Goal: Use online tool/utility

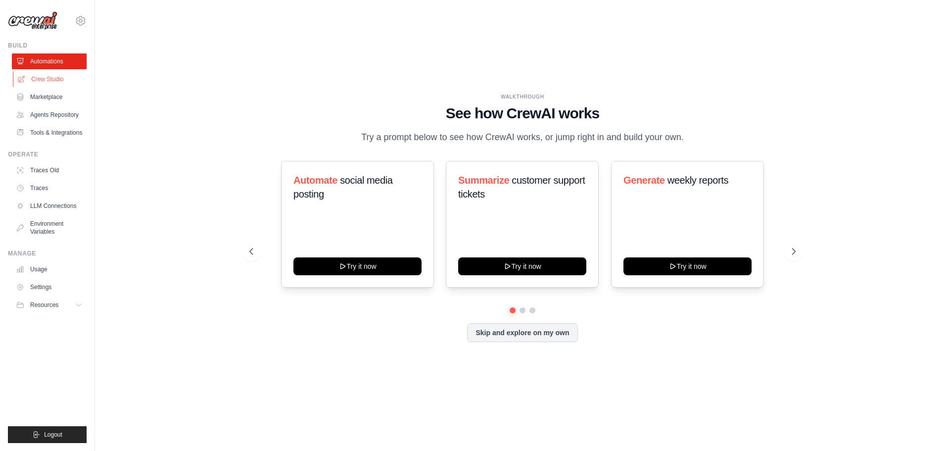
click at [59, 79] on link "Crew Studio" at bounding box center [50, 79] width 75 height 16
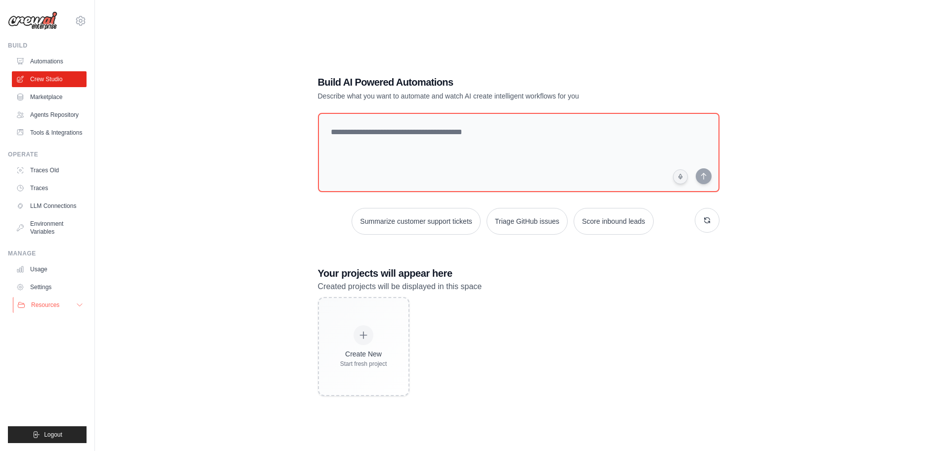
drag, startPoint x: 86, startPoint y: 307, endPoint x: 81, endPoint y: 303, distance: 6.3
click at [86, 305] on button "Resources" at bounding box center [50, 305] width 75 height 16
click at [81, 303] on icon at bounding box center [80, 305] width 8 height 8
click at [79, 267] on link "Usage" at bounding box center [50, 269] width 75 height 16
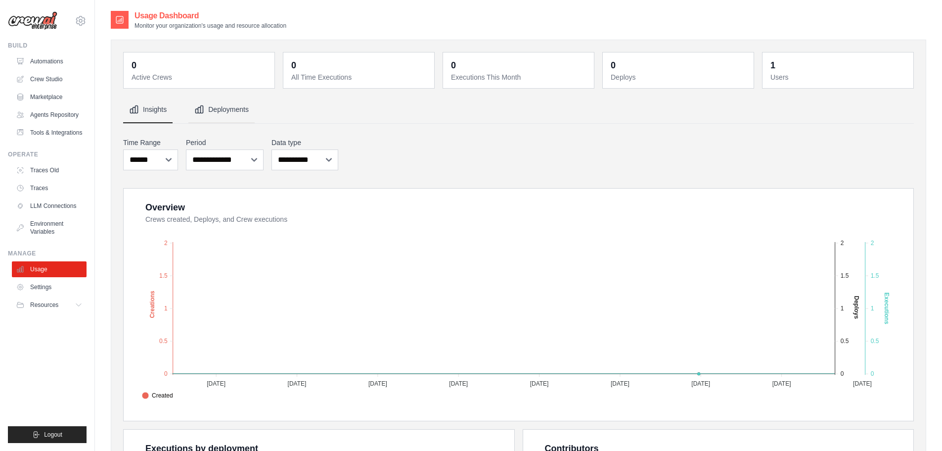
click at [220, 106] on button "Deployments" at bounding box center [221, 109] width 66 height 27
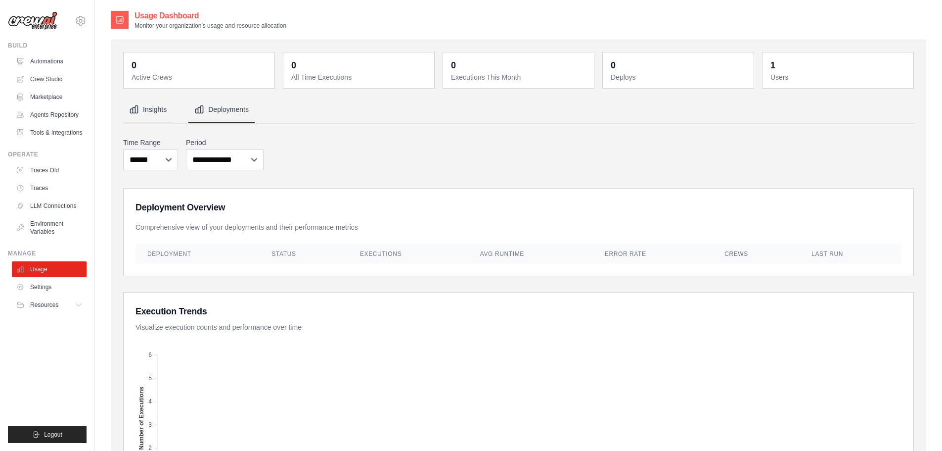
click at [150, 114] on button "Insights" at bounding box center [147, 109] width 49 height 27
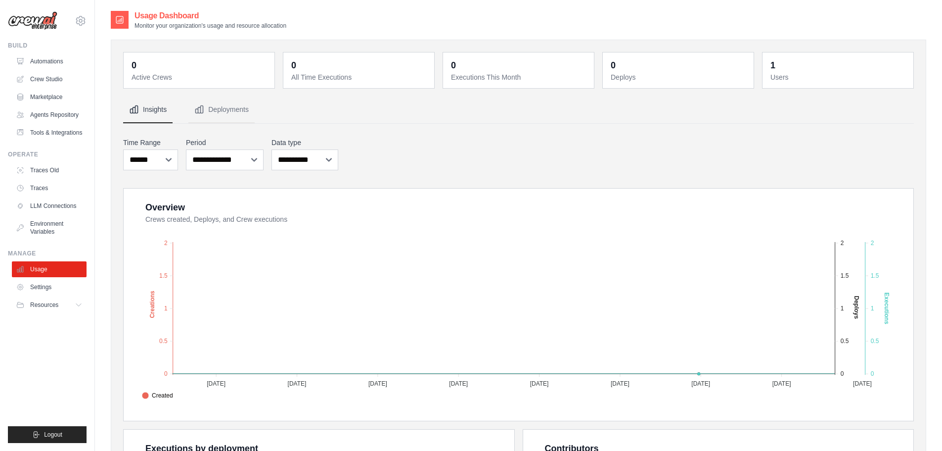
click at [117, 17] on icon at bounding box center [120, 20] width 10 height 10
click at [83, 20] on icon at bounding box center [81, 21] width 12 height 12
click at [87, 63] on icon at bounding box center [88, 61] width 8 height 8
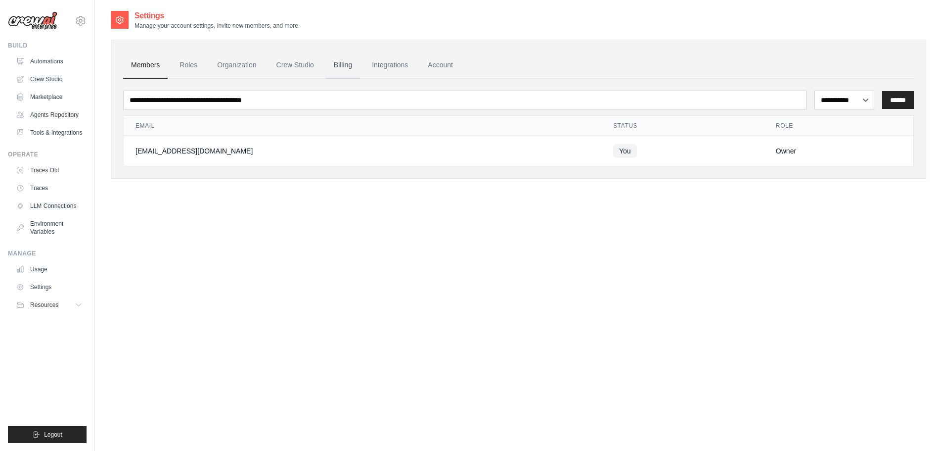
click at [342, 60] on link "Billing" at bounding box center [343, 65] width 34 height 27
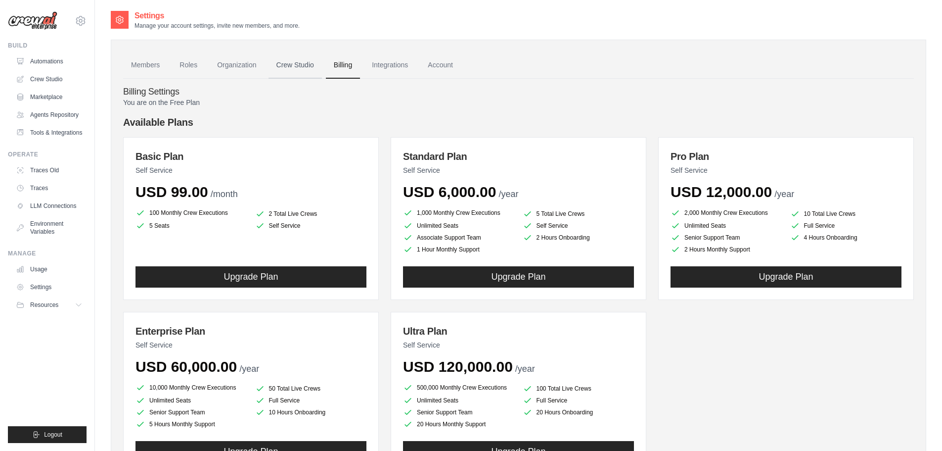
click at [300, 64] on link "Crew Studio" at bounding box center [295, 65] width 53 height 27
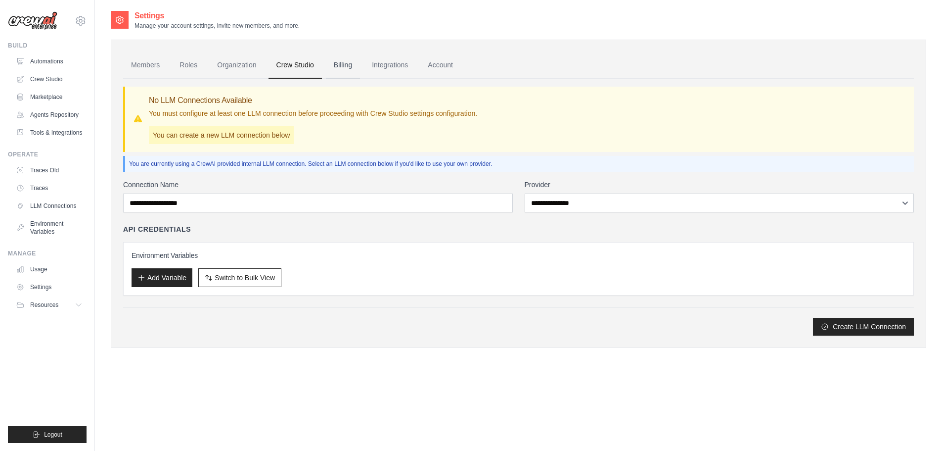
click at [343, 65] on link "Billing" at bounding box center [343, 65] width 34 height 27
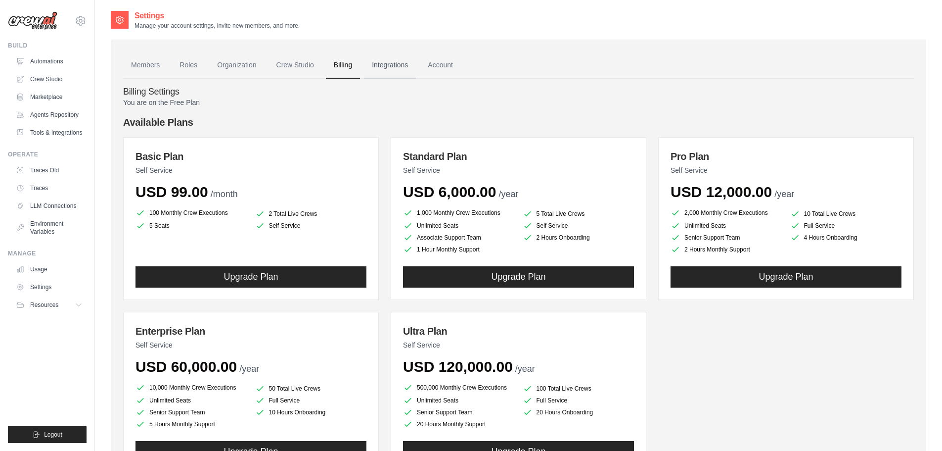
click at [399, 65] on link "Integrations" at bounding box center [390, 65] width 52 height 27
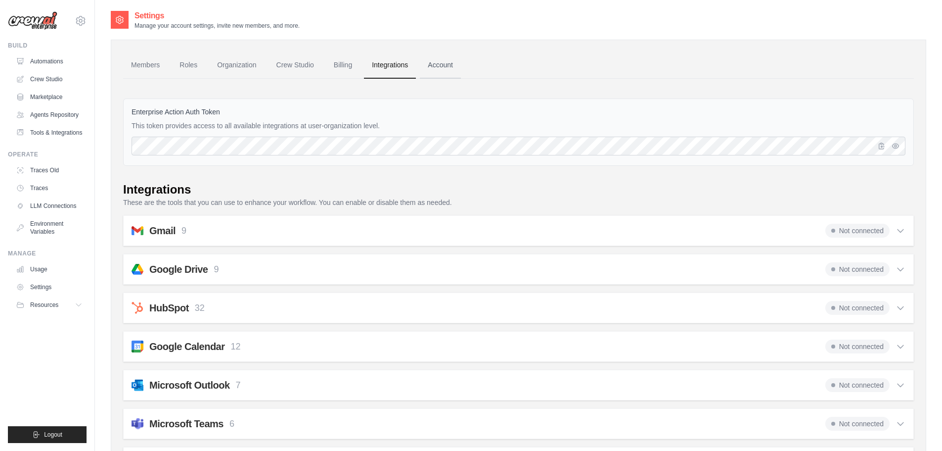
click at [454, 65] on link "Account" at bounding box center [440, 65] width 41 height 27
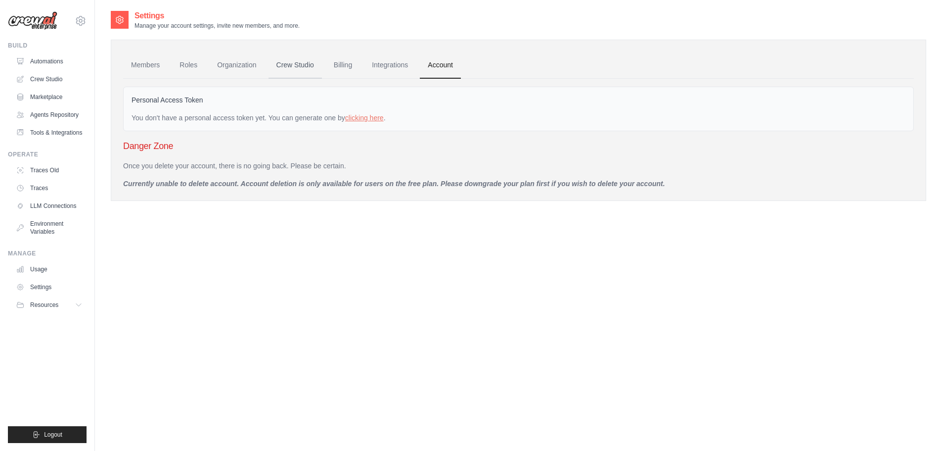
click at [290, 70] on link "Crew Studio" at bounding box center [295, 65] width 53 height 27
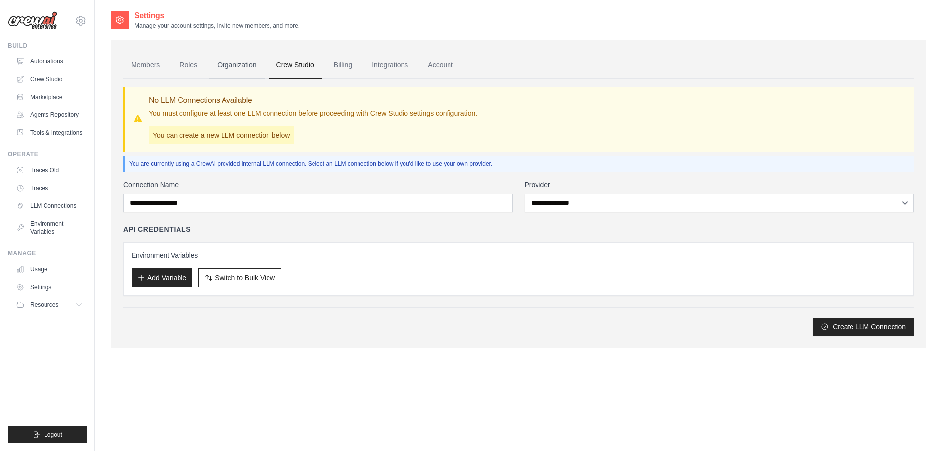
click at [243, 63] on link "Organization" at bounding box center [236, 65] width 55 height 27
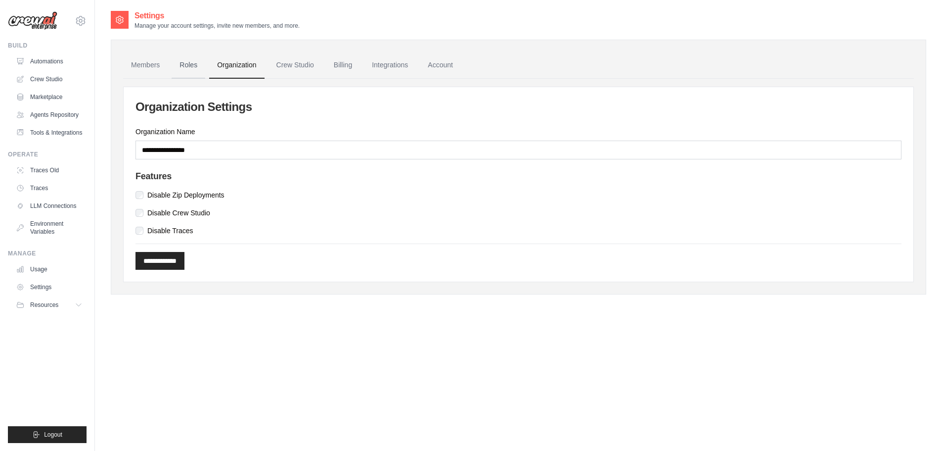
click at [191, 62] on link "Roles" at bounding box center [189, 65] width 34 height 27
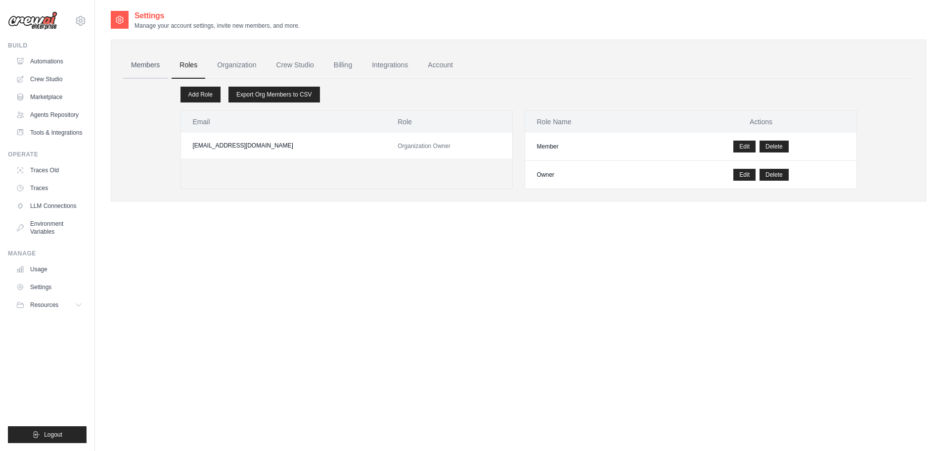
click at [156, 64] on link "Members" at bounding box center [145, 65] width 45 height 27
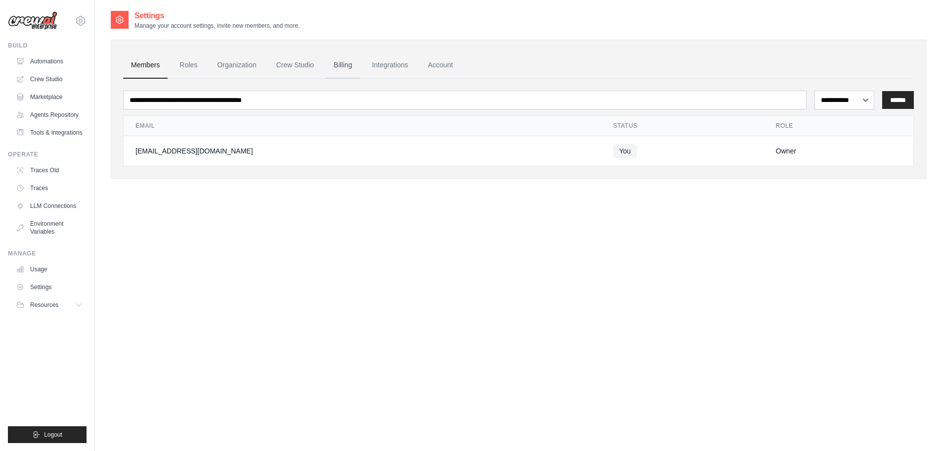
click at [339, 67] on link "Billing" at bounding box center [343, 65] width 34 height 27
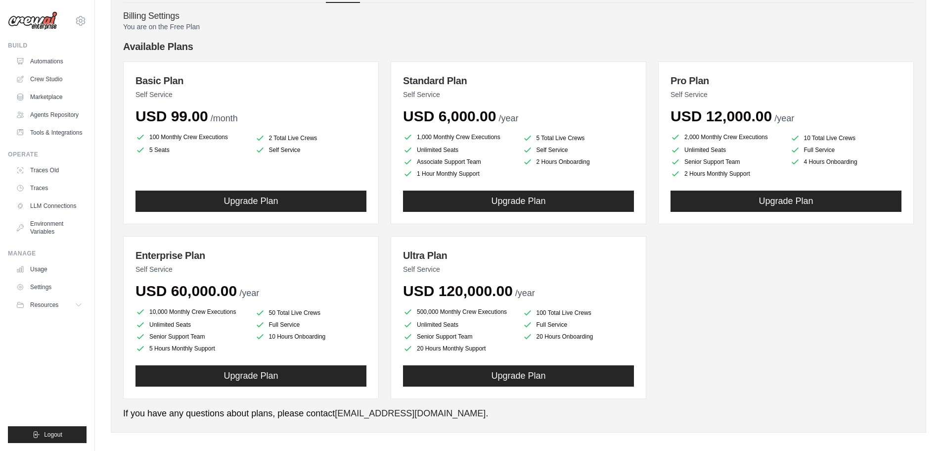
scroll to position [83, 0]
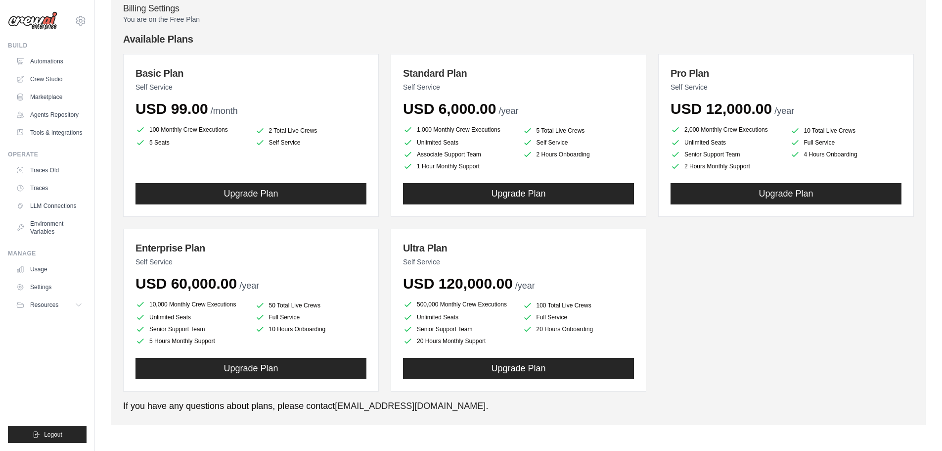
click at [772, 32] on h4 "Available Plans" at bounding box center [518, 39] width 791 height 14
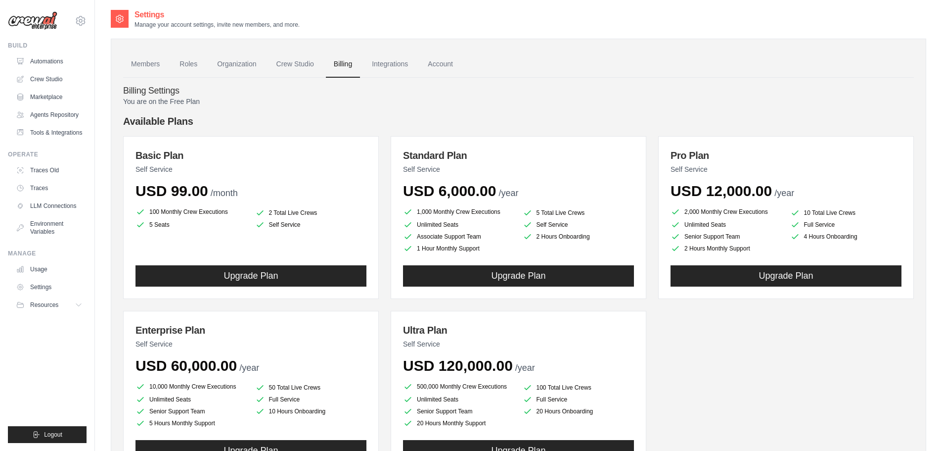
scroll to position [0, 0]
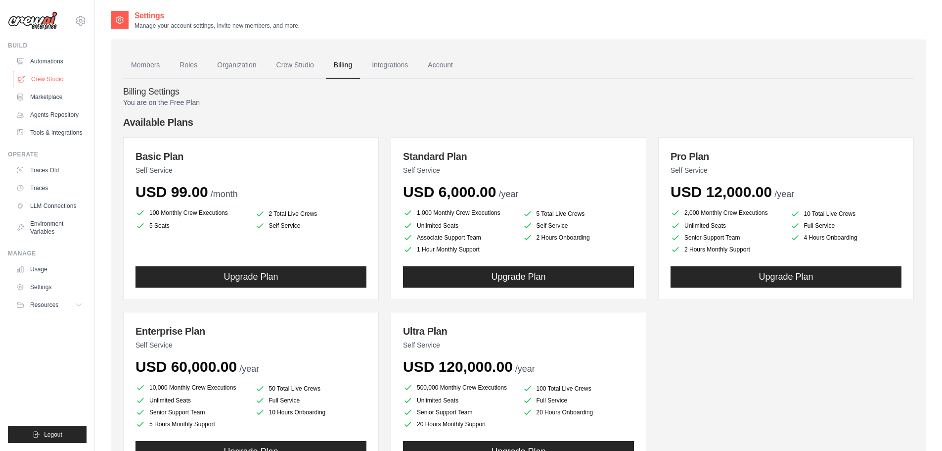
click at [52, 79] on link "Crew Studio" at bounding box center [50, 79] width 75 height 16
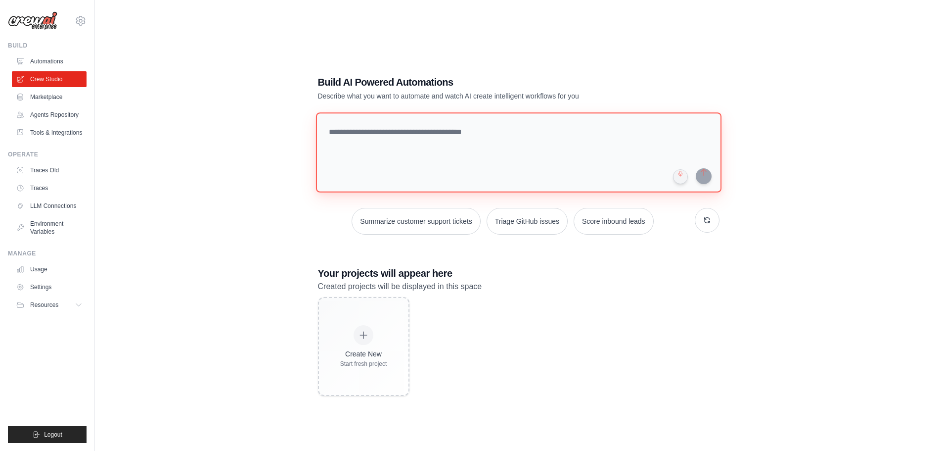
click at [438, 135] on textarea at bounding box center [519, 152] width 406 height 80
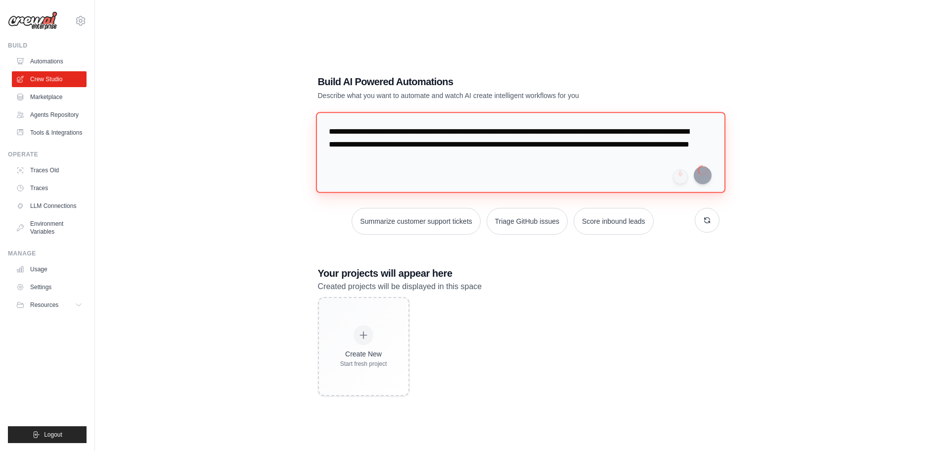
type textarea "**********"
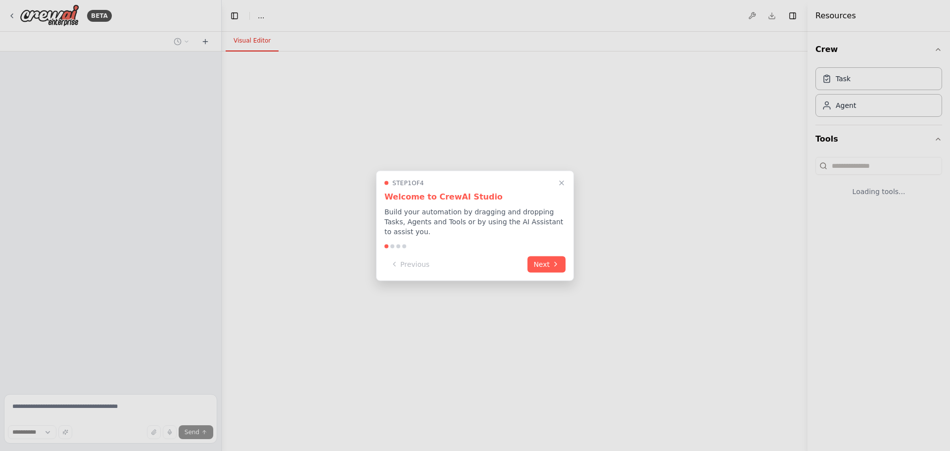
select select "****"
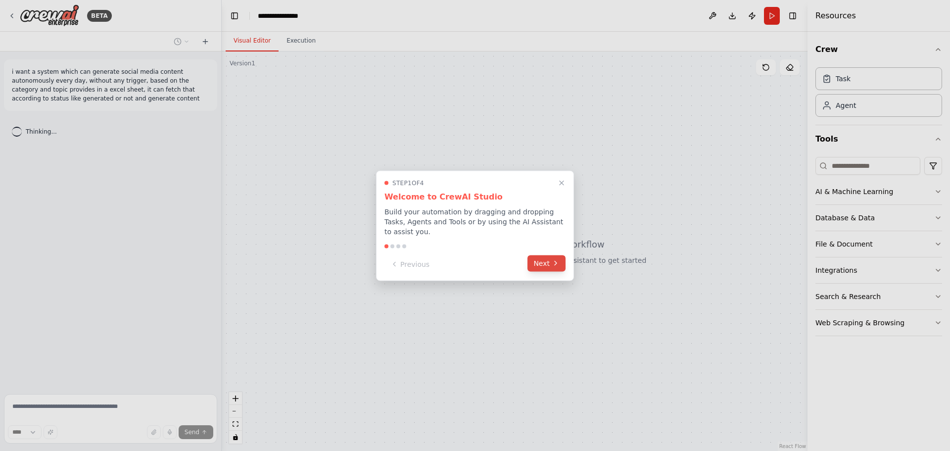
click at [553, 259] on icon at bounding box center [556, 263] width 8 height 8
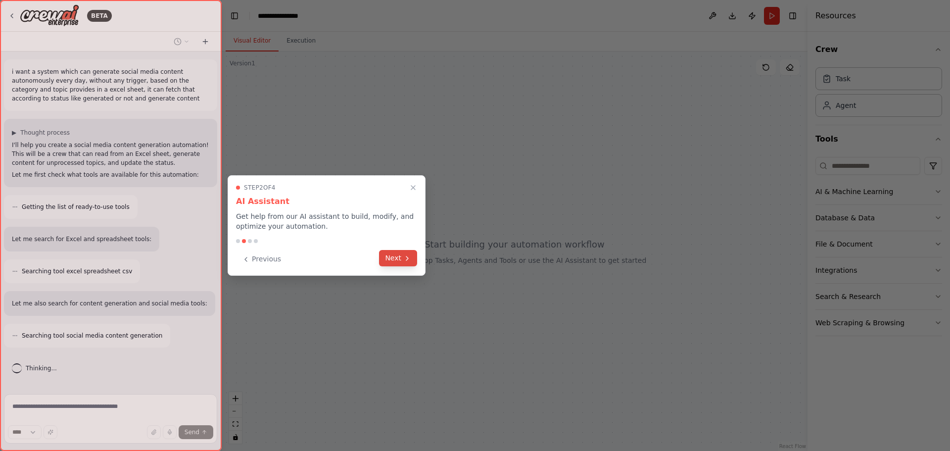
click at [403, 261] on button "Next" at bounding box center [398, 258] width 38 height 16
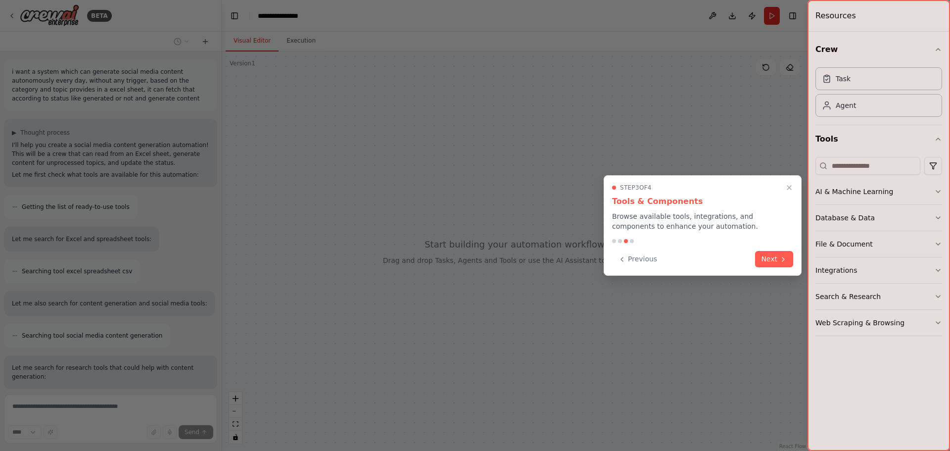
scroll to position [72, 0]
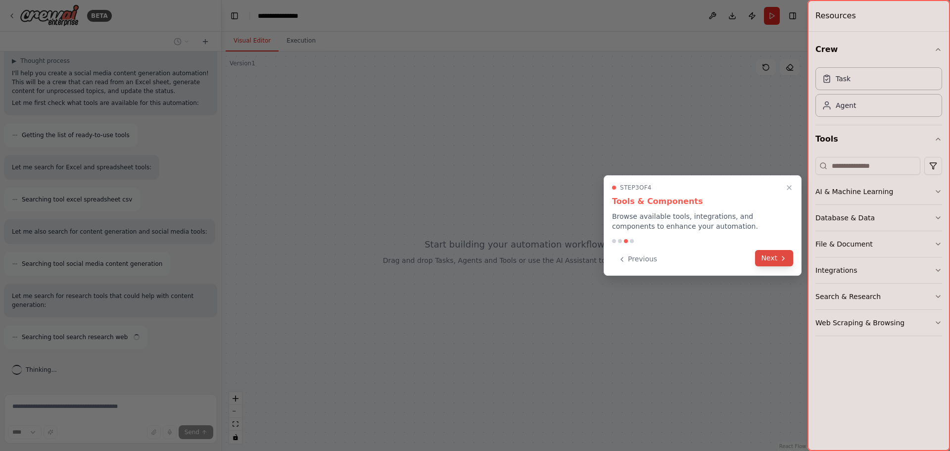
click at [777, 256] on button "Next" at bounding box center [774, 258] width 38 height 16
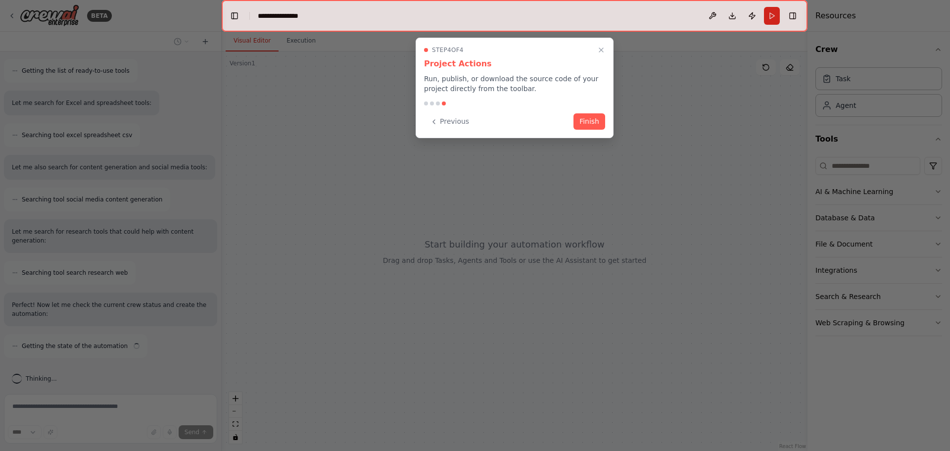
scroll to position [145, 0]
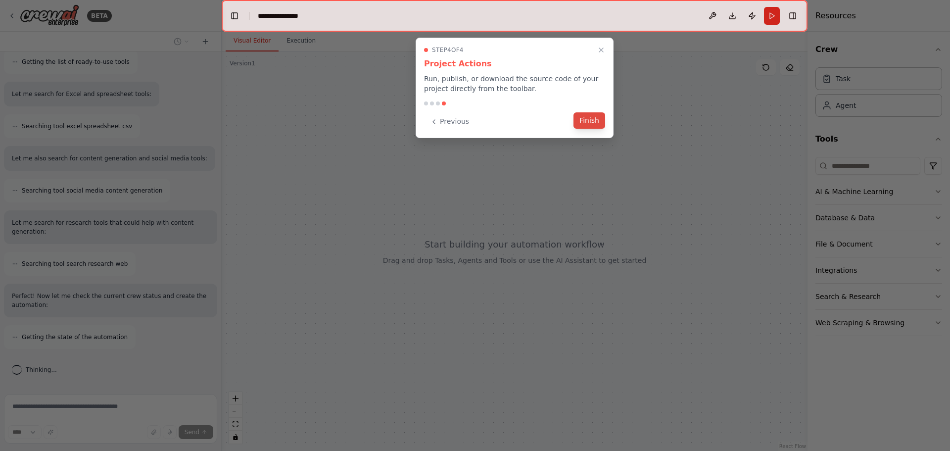
click at [591, 121] on button "Finish" at bounding box center [589, 120] width 32 height 16
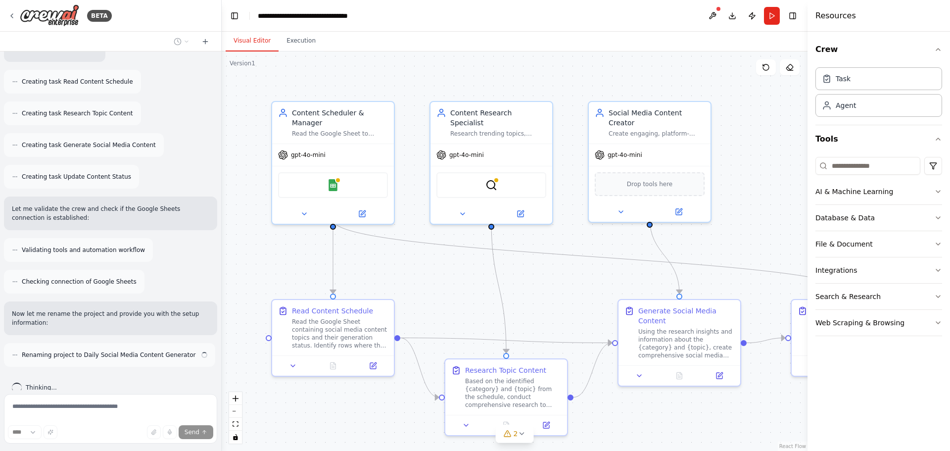
scroll to position [703, 0]
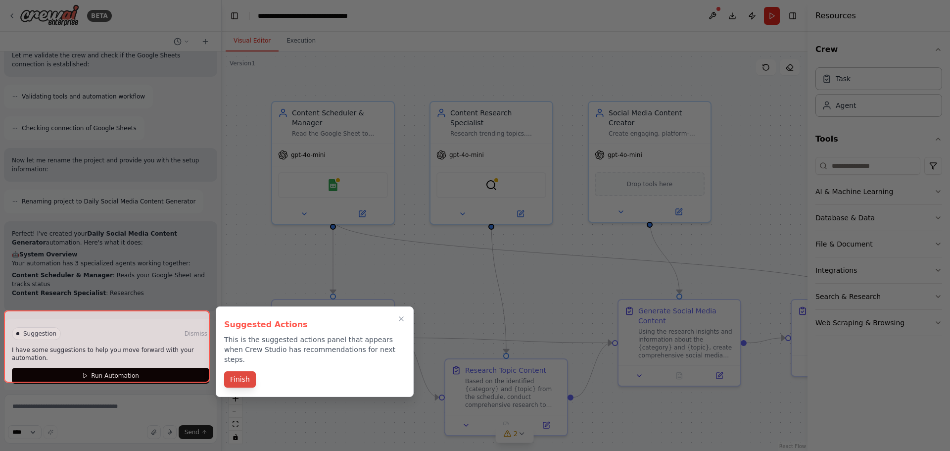
click at [238, 371] on button "Finish" at bounding box center [240, 379] width 32 height 16
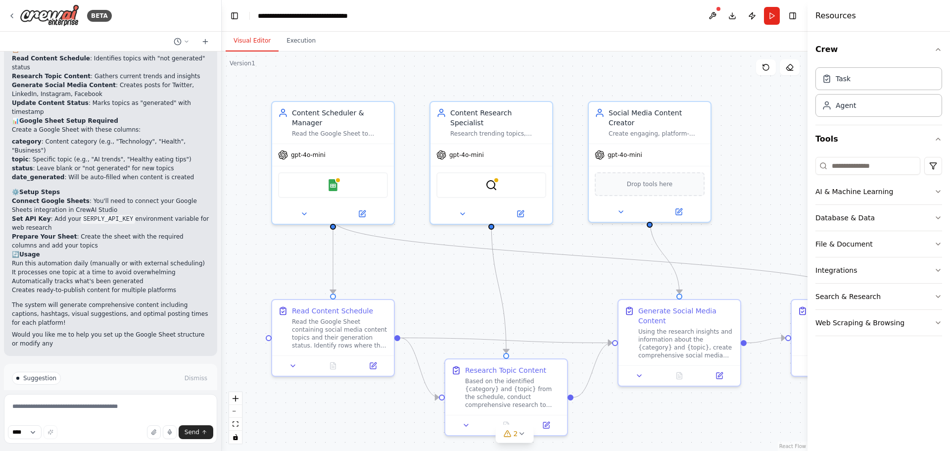
scroll to position [1141, 0]
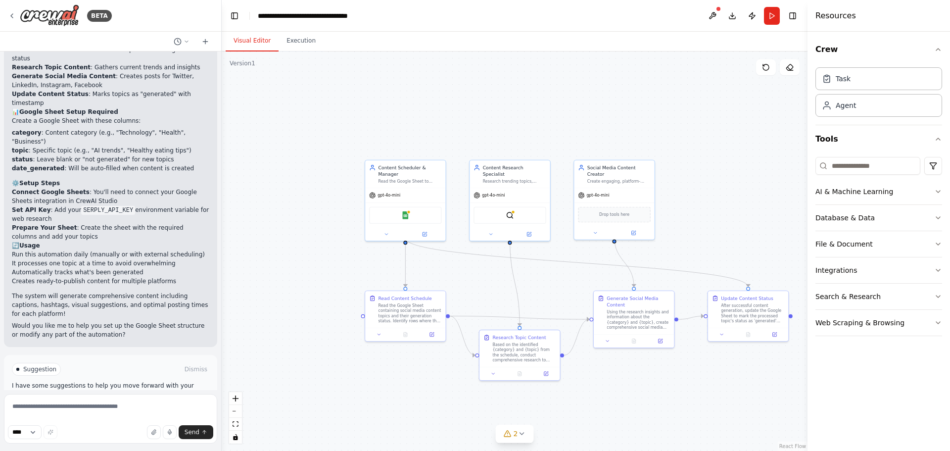
click at [113, 403] on button "Run Automation" at bounding box center [110, 411] width 197 height 16
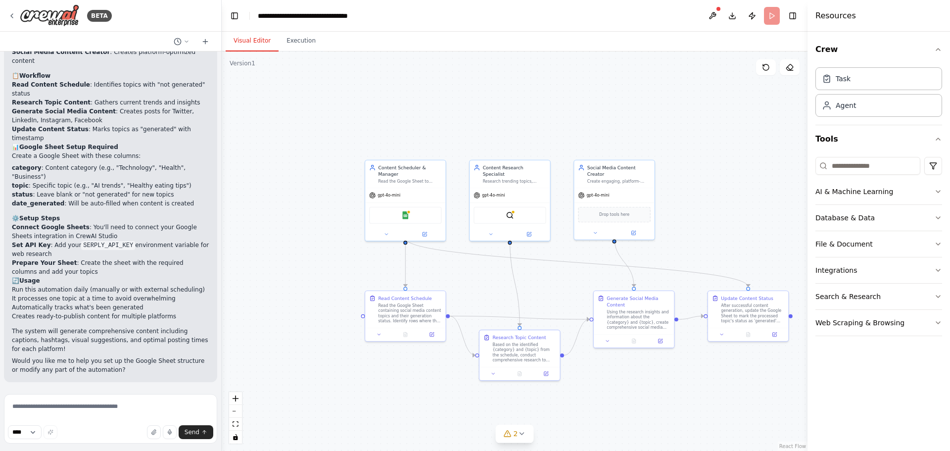
scroll to position [1061, 0]
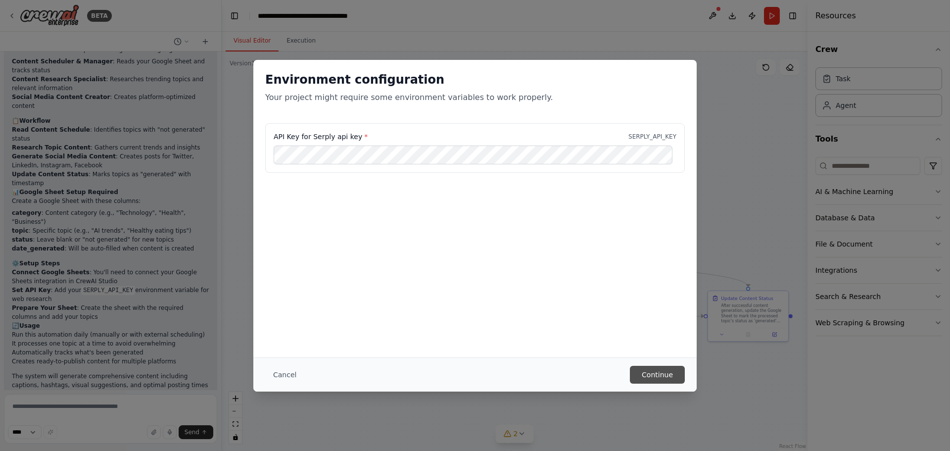
click at [664, 377] on button "Continue" at bounding box center [657, 375] width 55 height 18
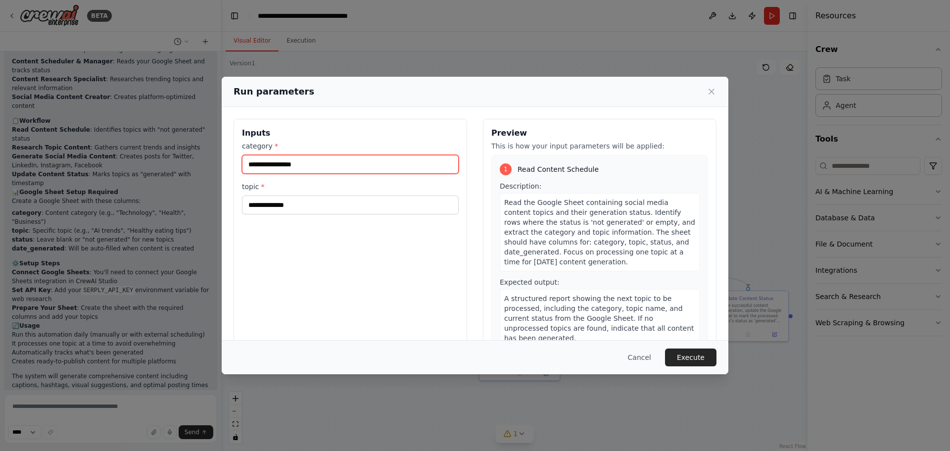
click at [270, 161] on input "category *" at bounding box center [350, 164] width 217 height 19
type input "**********"
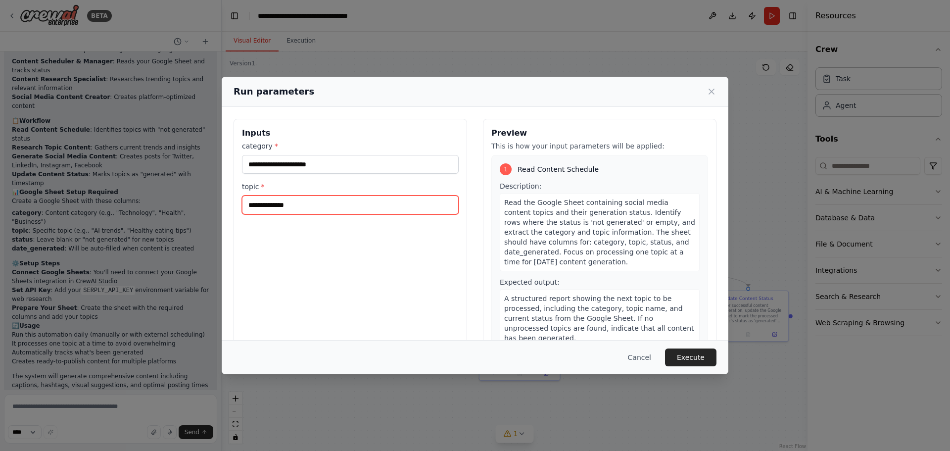
click at [277, 202] on input "topic *" at bounding box center [350, 204] width 217 height 19
type input "**********"
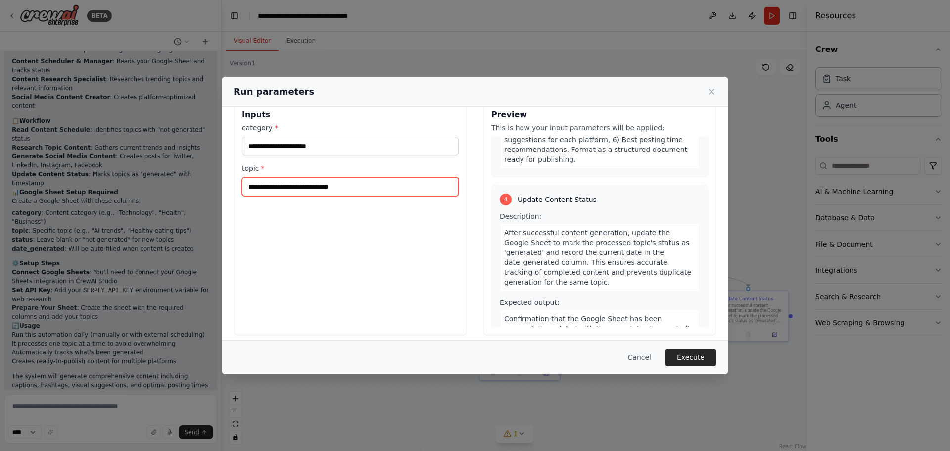
scroll to position [25, 0]
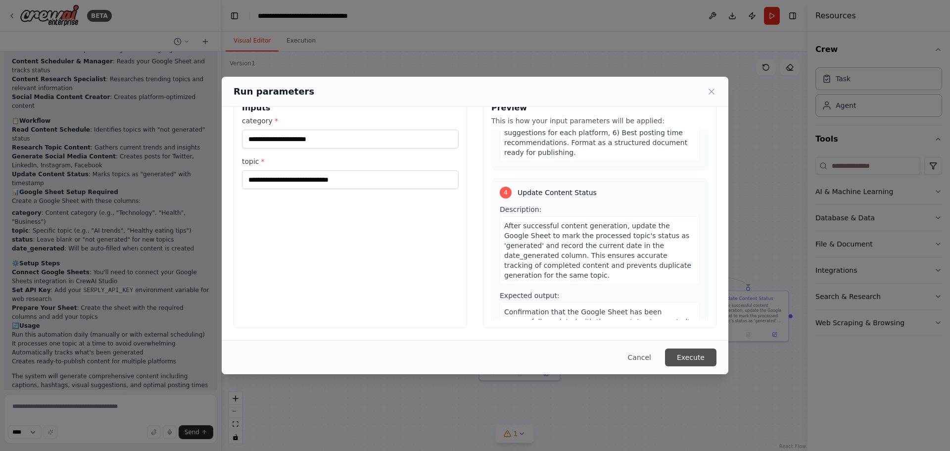
click at [700, 351] on button "Execute" at bounding box center [690, 357] width 51 height 18
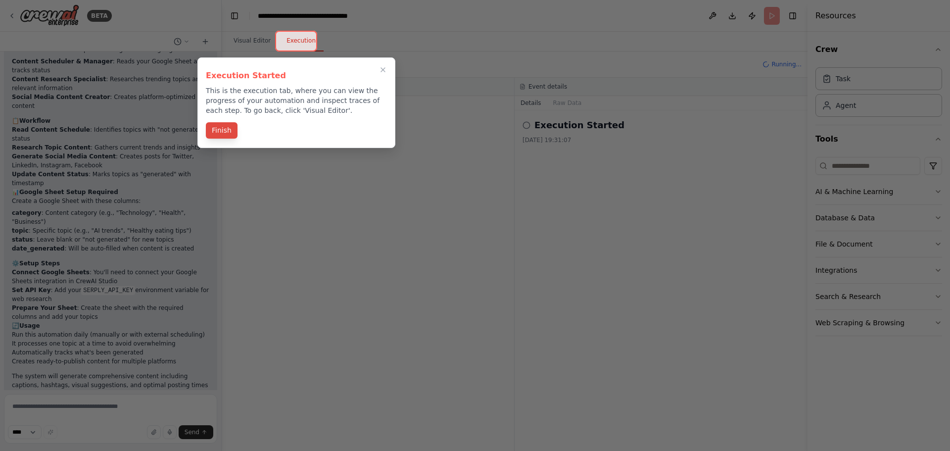
click at [229, 128] on button "Finish" at bounding box center [222, 130] width 32 height 16
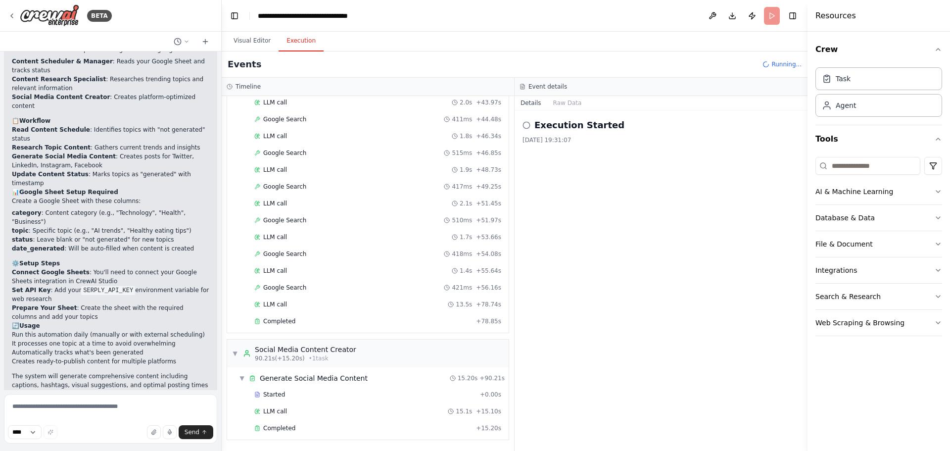
scroll to position [1141, 0]
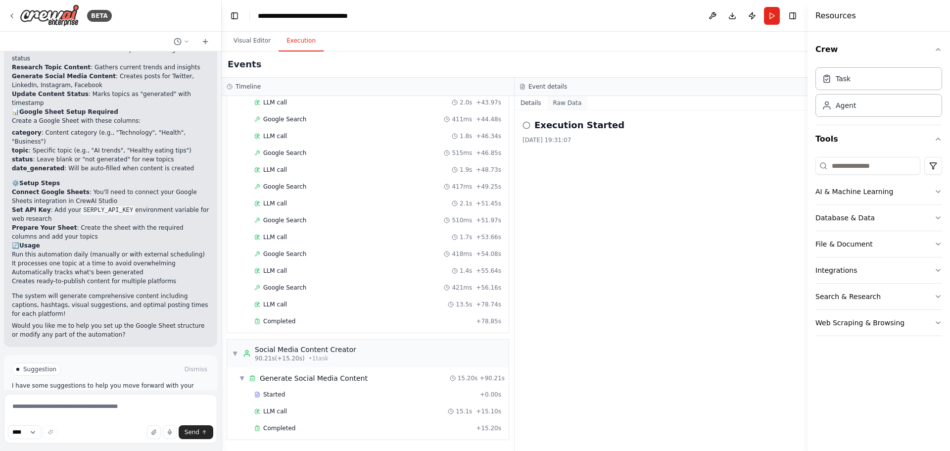
click at [555, 104] on button "Raw Data" at bounding box center [567, 103] width 41 height 14
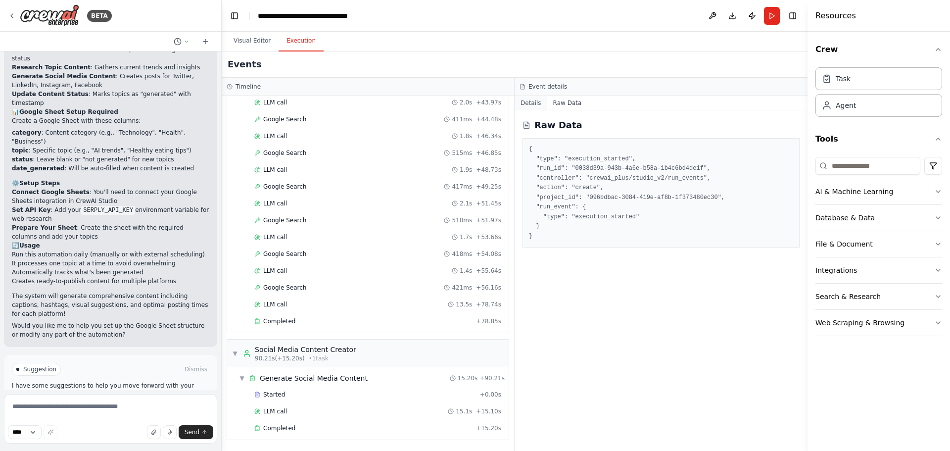
click at [529, 100] on button "Details" at bounding box center [531, 103] width 33 height 14
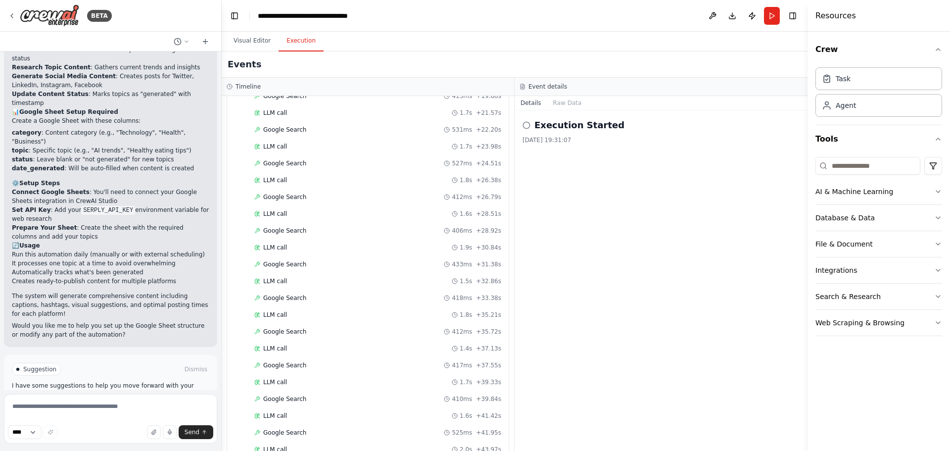
scroll to position [868, 0]
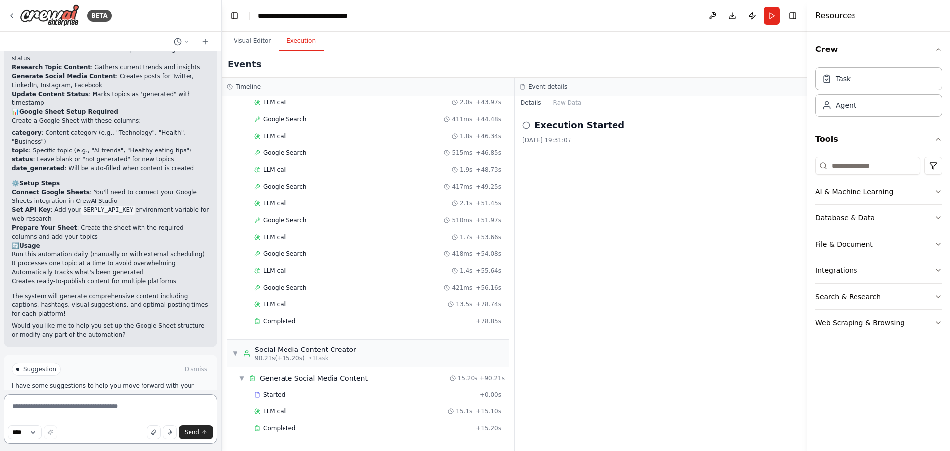
click at [106, 403] on textarea at bounding box center [110, 418] width 213 height 49
type textarea "**********"
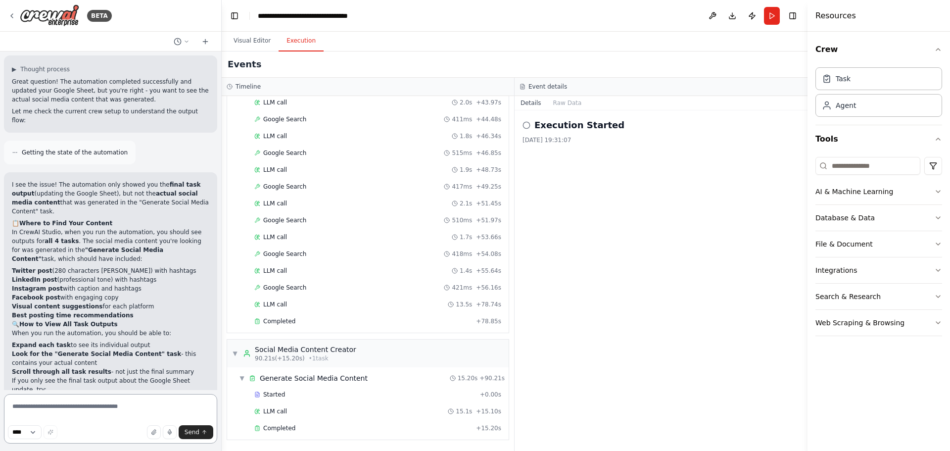
scroll to position [1540, 0]
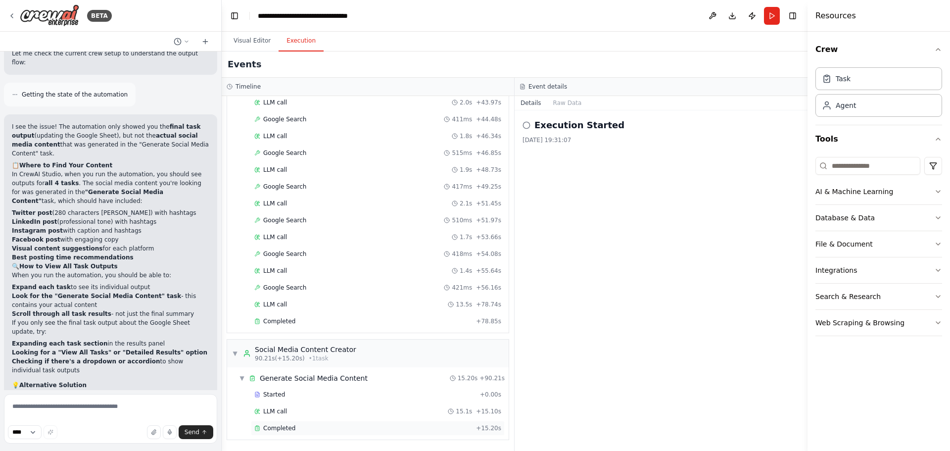
click at [284, 428] on span "Completed" at bounding box center [279, 428] width 32 height 8
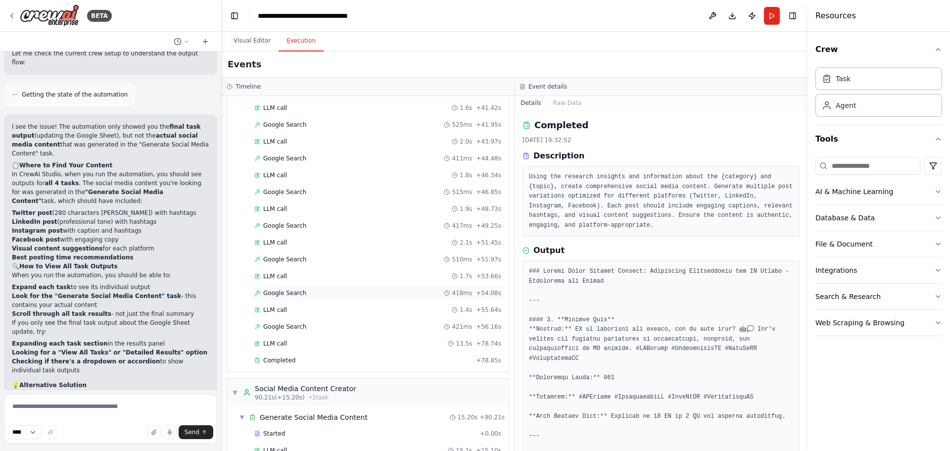
scroll to position [868, 0]
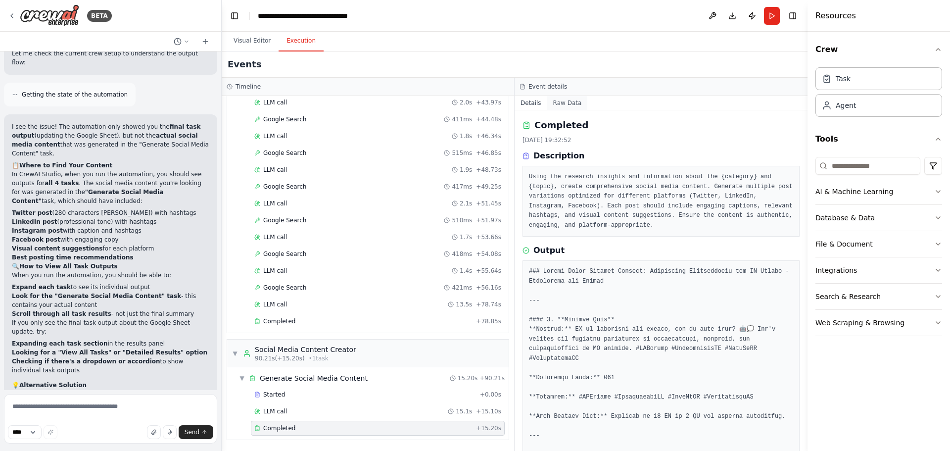
click at [560, 103] on button "Raw Data" at bounding box center [567, 103] width 41 height 14
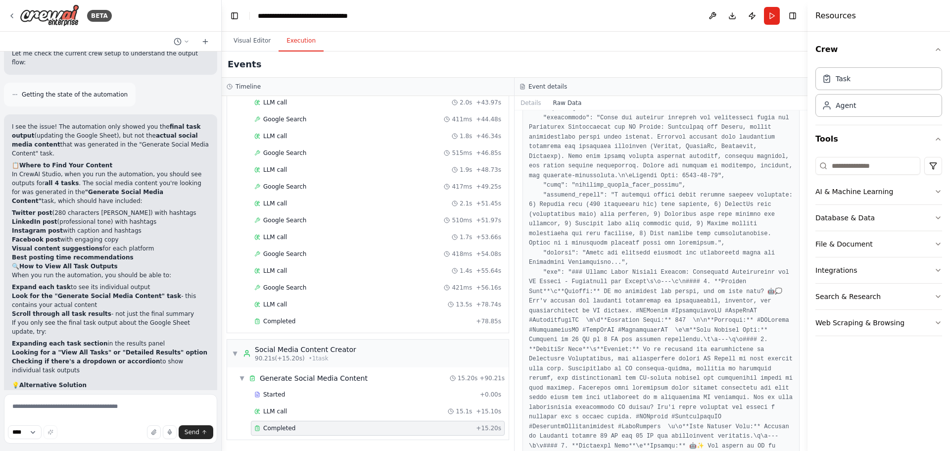
scroll to position [0, 0]
